Goal: Transaction & Acquisition: Book appointment/travel/reservation

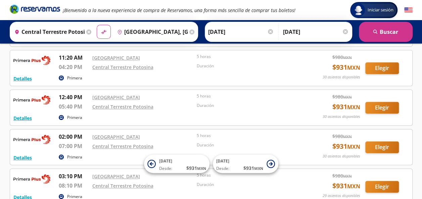
scroll to position [148, 0]
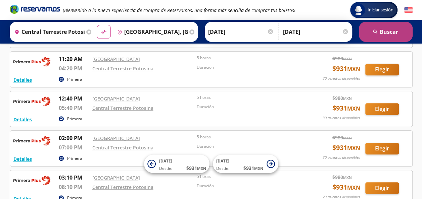
click at [384, 29] on button "search [GEOGRAPHIC_DATA]" at bounding box center [386, 32] width 54 height 20
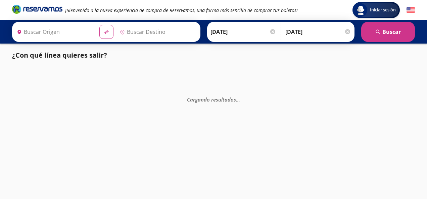
type input "Central Terrestre Potosina, [GEOGRAPHIC_DATA][PERSON_NAME]"
type input "[GEOGRAPHIC_DATA], [GEOGRAPHIC_DATA]"
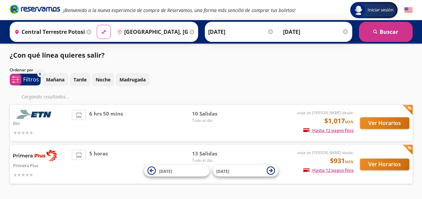
click at [258, 84] on div "Mañana Tarde Noche Madrugada" at bounding box center [227, 79] width 370 height 13
click at [397, 163] on button "Ver Horarios" at bounding box center [384, 165] width 49 height 12
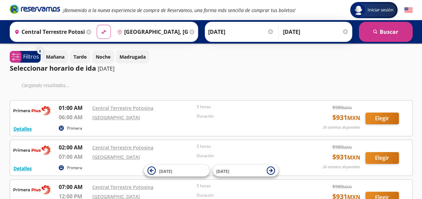
click at [361, 71] on div "Seleccionar horario de ida [DATE]" at bounding box center [211, 68] width 403 height 10
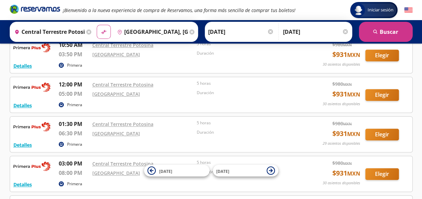
scroll to position [242, 0]
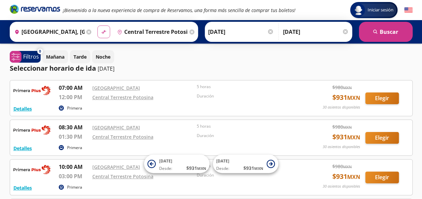
click at [97, 29] on button "material-symbols:compare-arrows-rounded" at bounding box center [103, 32] width 13 height 13
type input "Central Terrestre Potosina, [GEOGRAPHIC_DATA][PERSON_NAME]"
type input "[GEOGRAPHIC_DATA], [GEOGRAPHIC_DATA]"
click at [270, 31] on div at bounding box center [270, 31] width 5 height 5
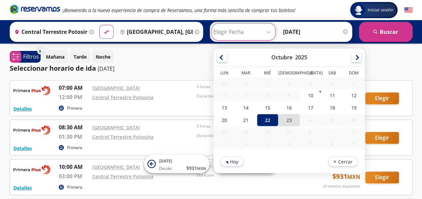
click at [285, 121] on div "23" at bounding box center [288, 120] width 21 height 12
type input "[DATE]"
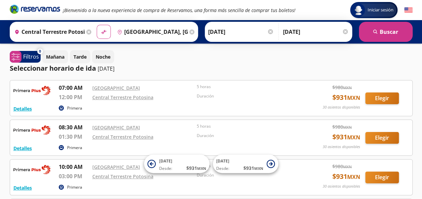
click at [347, 32] on div at bounding box center [345, 31] width 5 height 5
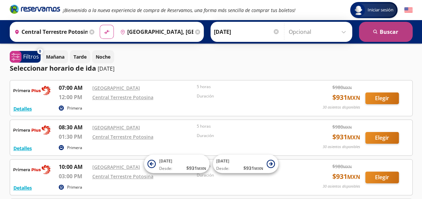
click at [374, 28] on button "search [GEOGRAPHIC_DATA]" at bounding box center [386, 32] width 54 height 20
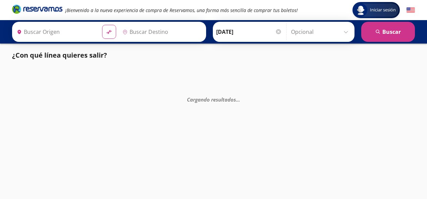
type input "Central Terrestre Potosina, [GEOGRAPHIC_DATA][PERSON_NAME]"
type input "[GEOGRAPHIC_DATA], [GEOGRAPHIC_DATA]"
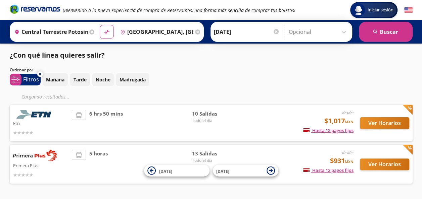
click at [306, 79] on div "Mañana Tarde Noche Madrugada" at bounding box center [227, 79] width 370 height 13
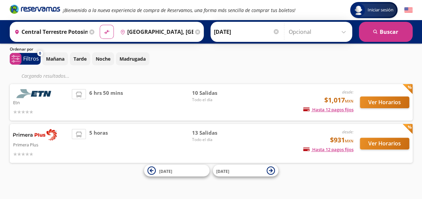
scroll to position [21, 0]
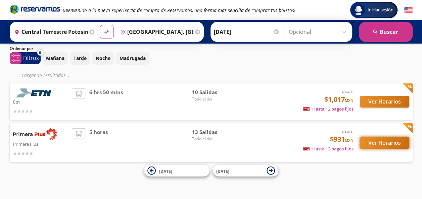
click at [381, 139] on button "Ver Horarios" at bounding box center [384, 143] width 49 height 12
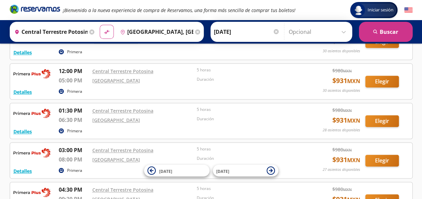
scroll to position [255, 0]
